Goal: Entertainment & Leisure: Consume media (video, audio)

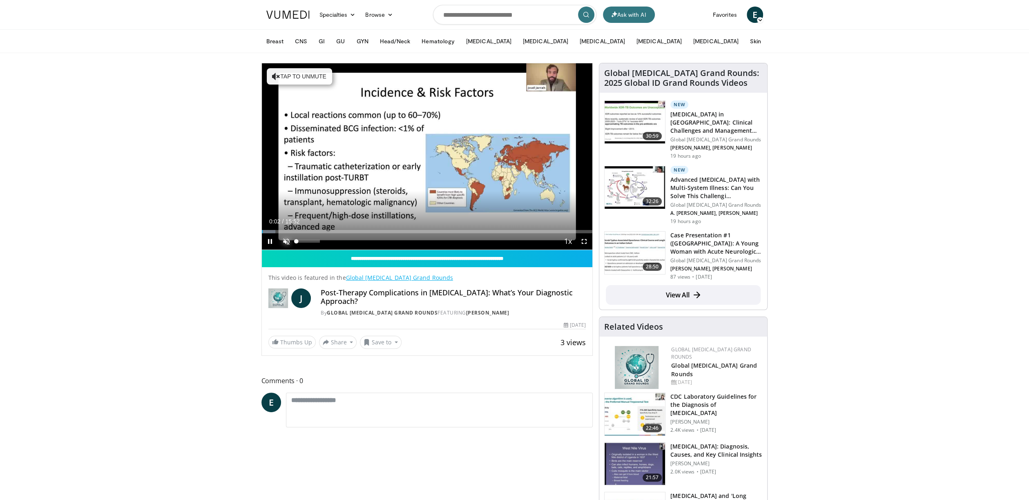
click at [285, 241] on span "Video Player" at bounding box center [286, 241] width 16 height 16
click at [286, 230] on div "Progress Bar" at bounding box center [286, 231] width 1 height 3
click at [340, 232] on div "Progress Bar" at bounding box center [340, 231] width 1 height 3
click at [410, 231] on div "Progress Bar" at bounding box center [410, 231] width 1 height 3
click at [467, 234] on div "Current Time 7:06 / Duration 15:52 Pause Skip Backward Skip Forward Mute 72% Lo…" at bounding box center [427, 241] width 331 height 16
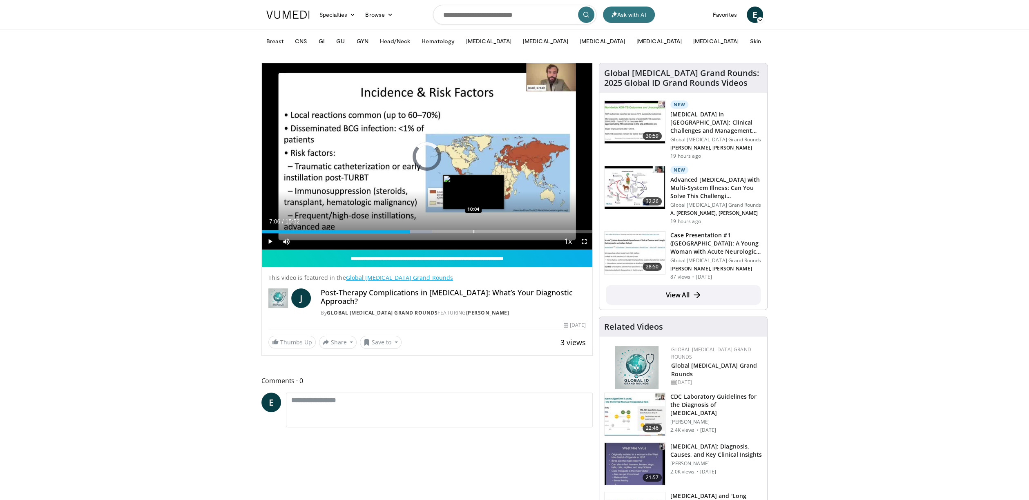
click at [473, 230] on div "Progress Bar" at bounding box center [473, 231] width 1 height 3
click at [560, 228] on div "Loaded : 70.32% 10:11 14:22" at bounding box center [427, 229] width 331 height 8
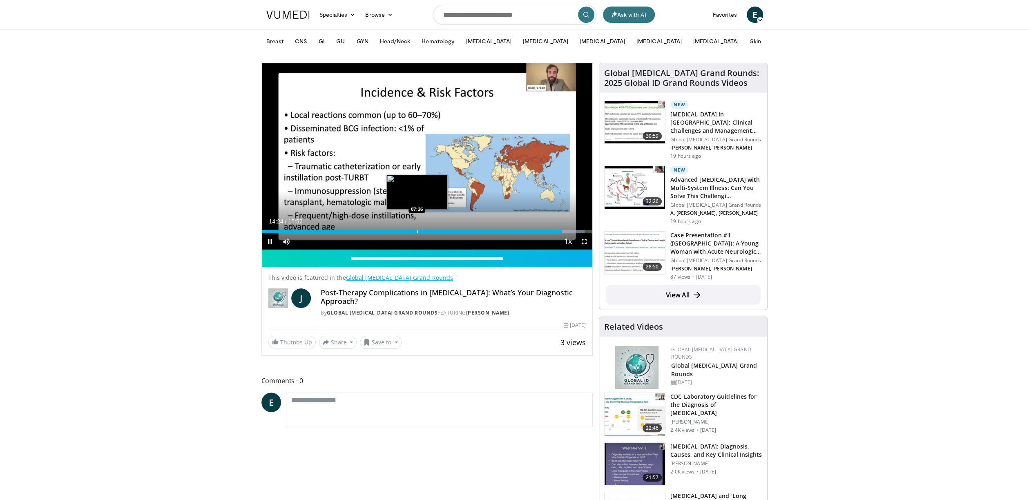
click at [417, 229] on div "Loaded : 97.62% 14:24 07:26" at bounding box center [427, 229] width 331 height 8
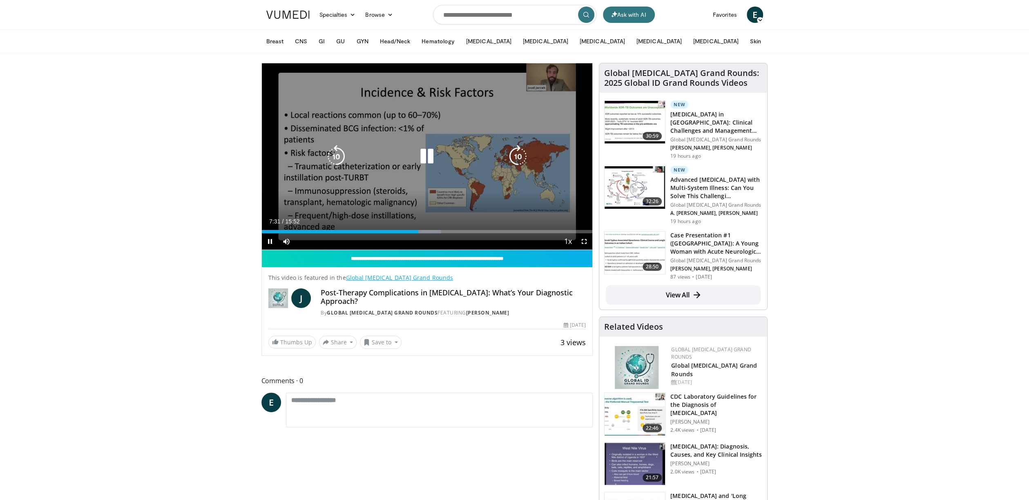
click at [424, 158] on icon "Video Player" at bounding box center [426, 156] width 23 height 23
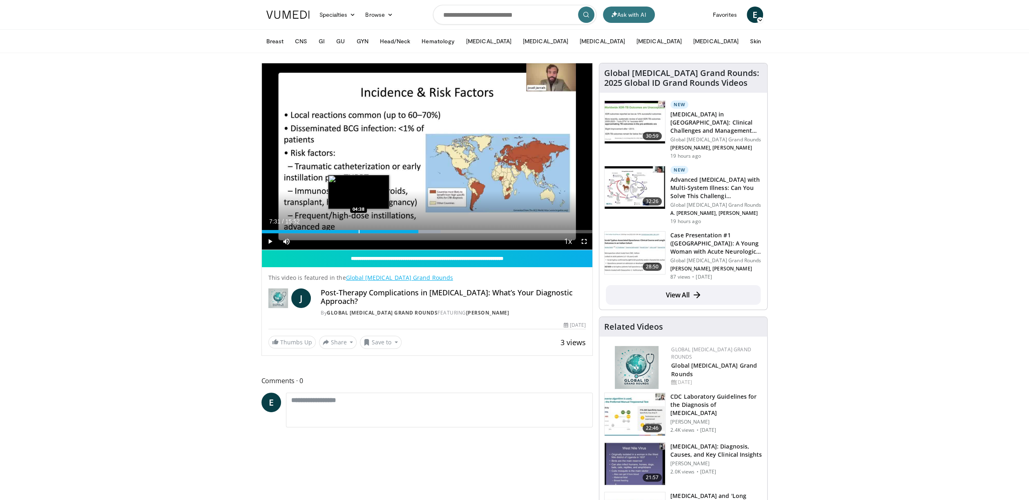
click at [359, 230] on div "Progress Bar" at bounding box center [359, 231] width 1 height 3
click at [331, 230] on div "Progress Bar" at bounding box center [331, 231] width 1 height 3
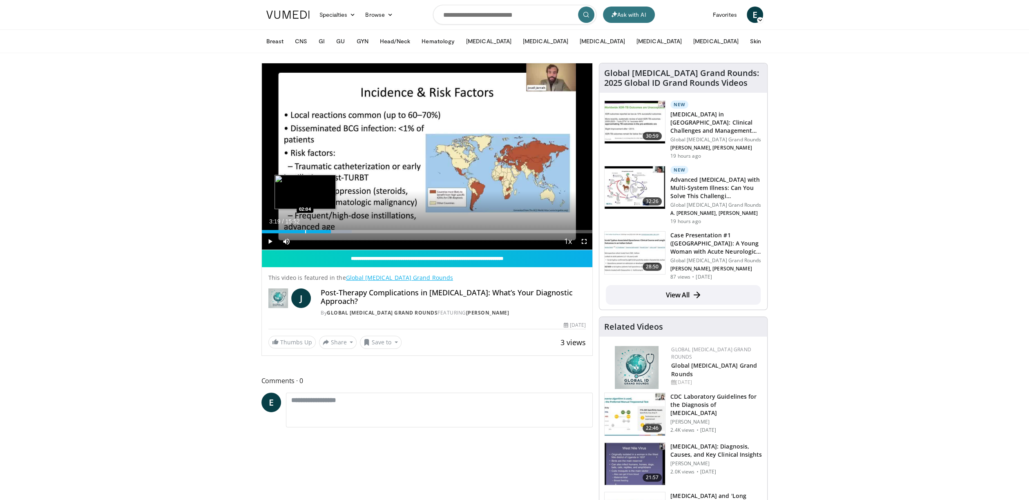
click at [305, 232] on div "Progress Bar" at bounding box center [305, 231] width 1 height 3
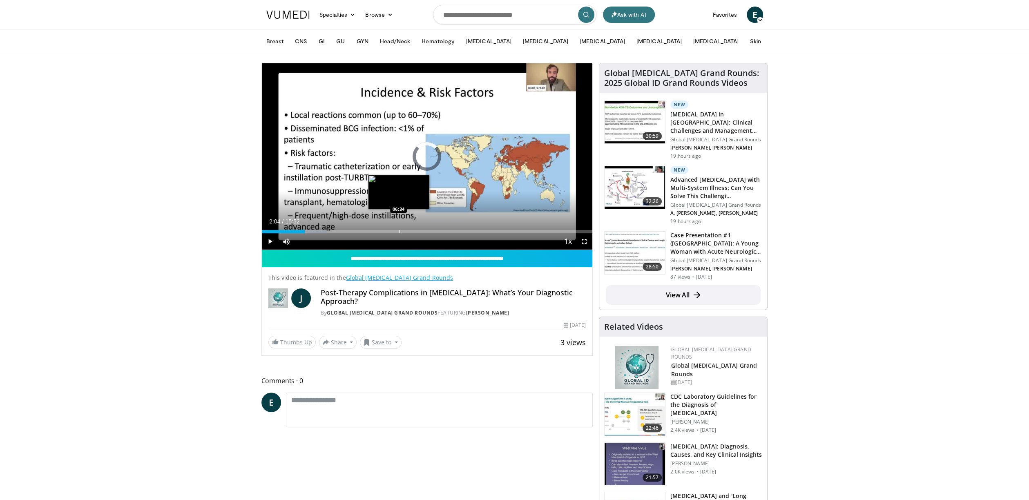
click at [399, 231] on div "Progress Bar" at bounding box center [399, 231] width 1 height 3
click at [424, 236] on div "Current Time 6:34 / Duration 15:52 Play Skip Backward Skip Forward Mute 72% Loa…" at bounding box center [427, 241] width 331 height 16
click at [430, 232] on div "Progress Bar" at bounding box center [430, 231] width 1 height 3
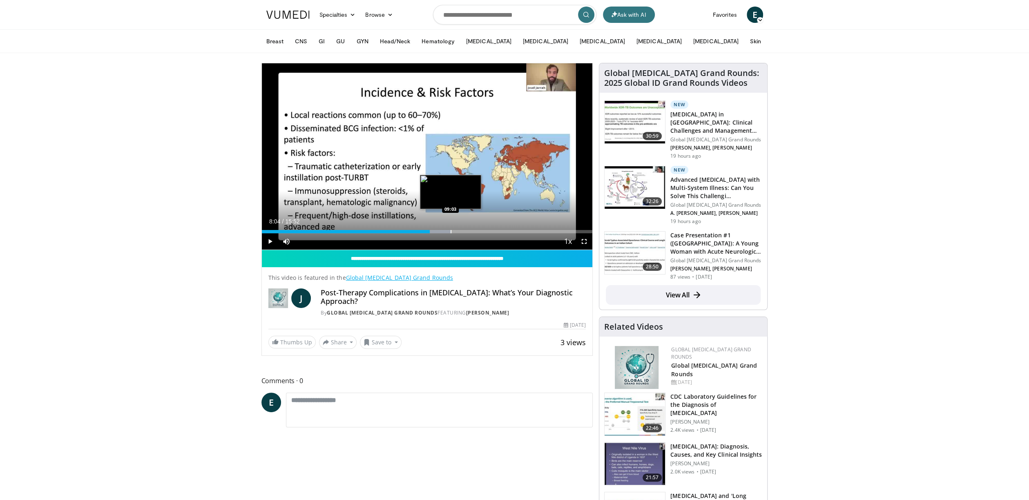
click at [451, 232] on div "Progress Bar" at bounding box center [451, 231] width 1 height 3
click at [476, 228] on div "Loaded : 62.98% 09:03 10:18" at bounding box center [427, 229] width 331 height 8
click at [497, 230] on div "Progress Bar" at bounding box center [497, 231] width 1 height 3
